Goal: Contribute content

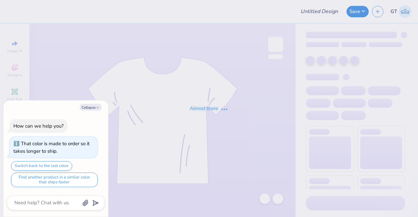
type input "Vintage Golf"
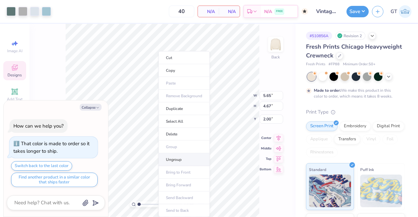
click at [175, 160] on li "Ungroup" at bounding box center [184, 160] width 51 height 13
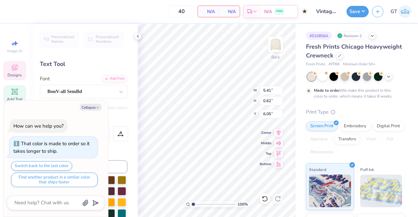
scroll to position [6, 1]
type textarea "x"
type textarea "University"
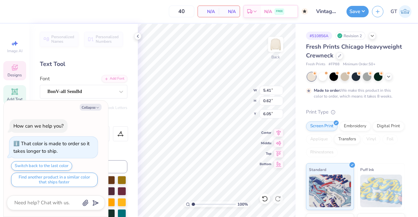
paste textarea "[GEOGRAPHIC_DATA], [US_STATE]"
type textarea "x"
type textarea "UniversEvanston, [GEOGRAPHIC_DATA]"
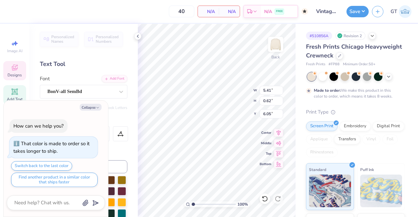
type textarea "x"
type textarea "sEvanston, Illinoisity"
type textarea "x"
type textarea "[GEOGRAPHIC_DATA], Illinoisity"
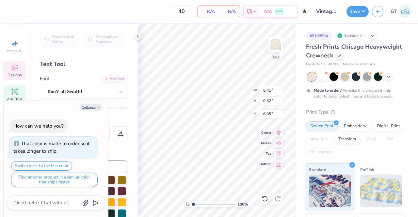
scroll to position [6, 3]
type textarea "x"
type textarea "[GEOGRAPHIC_DATA], [GEOGRAPHIC_DATA]"
type textarea "x"
type textarea "[GEOGRAPHIC_DATA], [GEOGRAPHIC_DATA]"
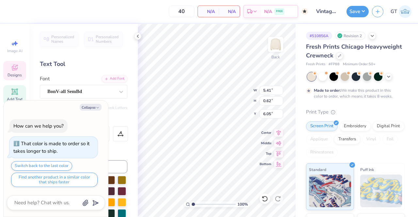
type textarea "x"
type textarea "[GEOGRAPHIC_DATA], [US_STATE]"
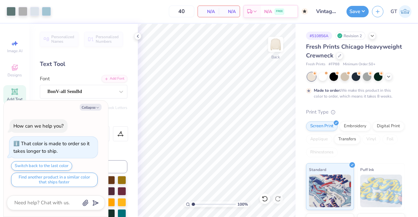
type textarea "x"
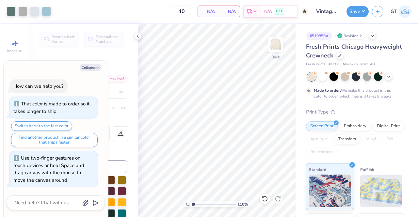
type input "1.10072731350123"
click at [349, 15] on button "Save" at bounding box center [358, 10] width 22 height 11
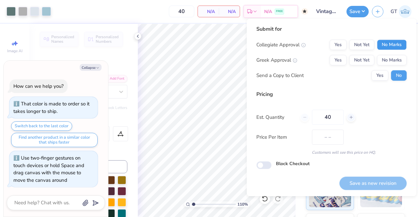
click at [386, 42] on button "No Marks" at bounding box center [392, 45] width 30 height 10
click at [387, 60] on button "No Marks" at bounding box center [392, 60] width 30 height 10
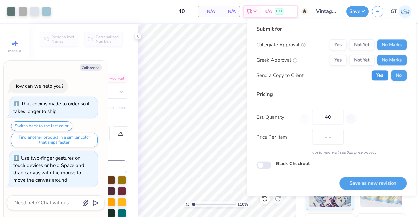
click at [378, 77] on button "Yes" at bounding box center [380, 75] width 17 height 10
type textarea "x"
click at [372, 181] on button "Save as new revision" at bounding box center [373, 183] width 67 height 13
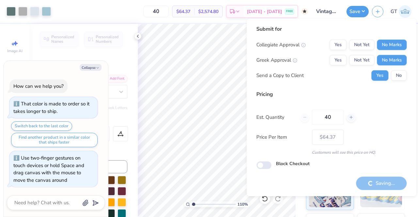
type input "$64.37"
type textarea "x"
